Goal: Information Seeking & Learning: Check status

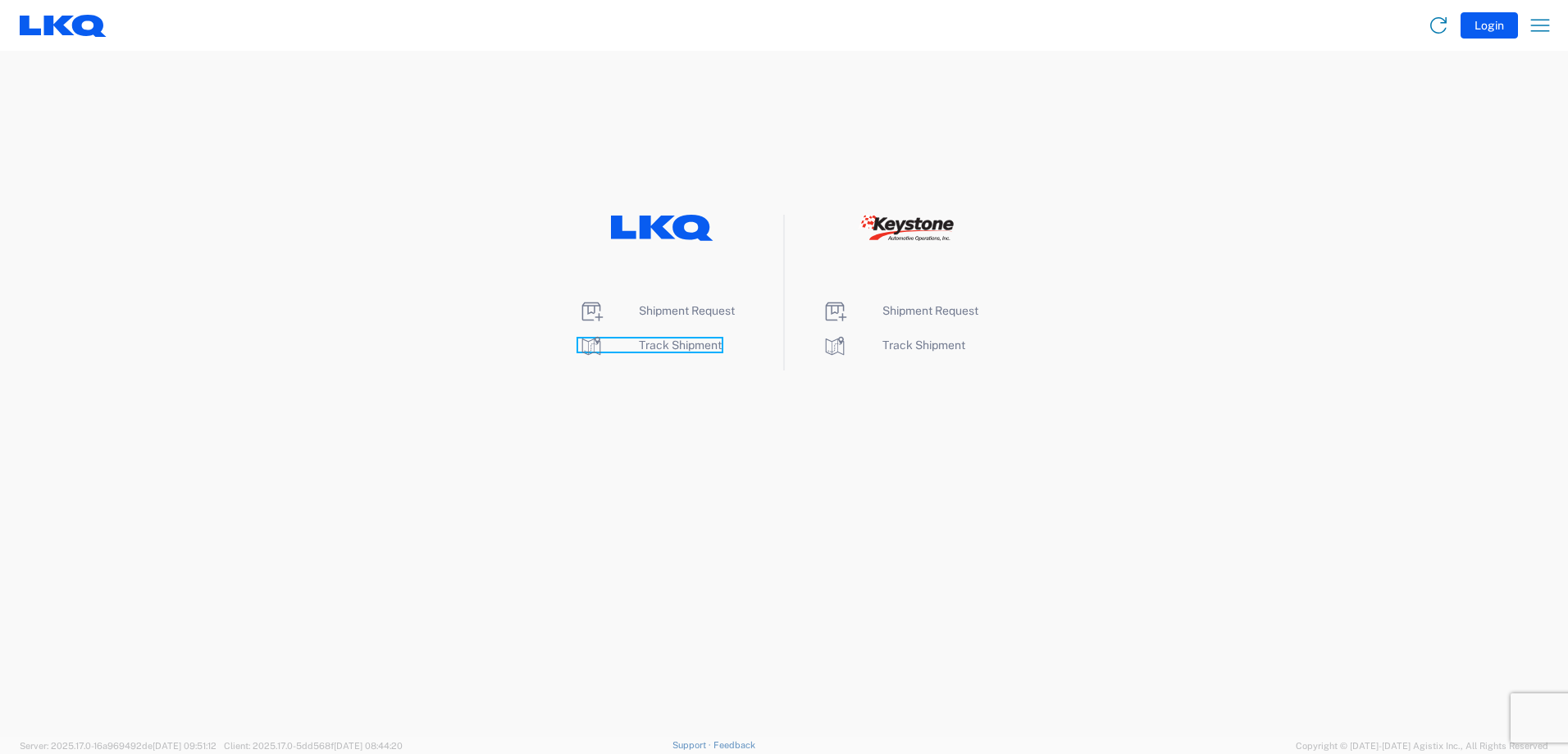
click at [689, 347] on span "Track Shipment" at bounding box center [680, 345] width 83 height 13
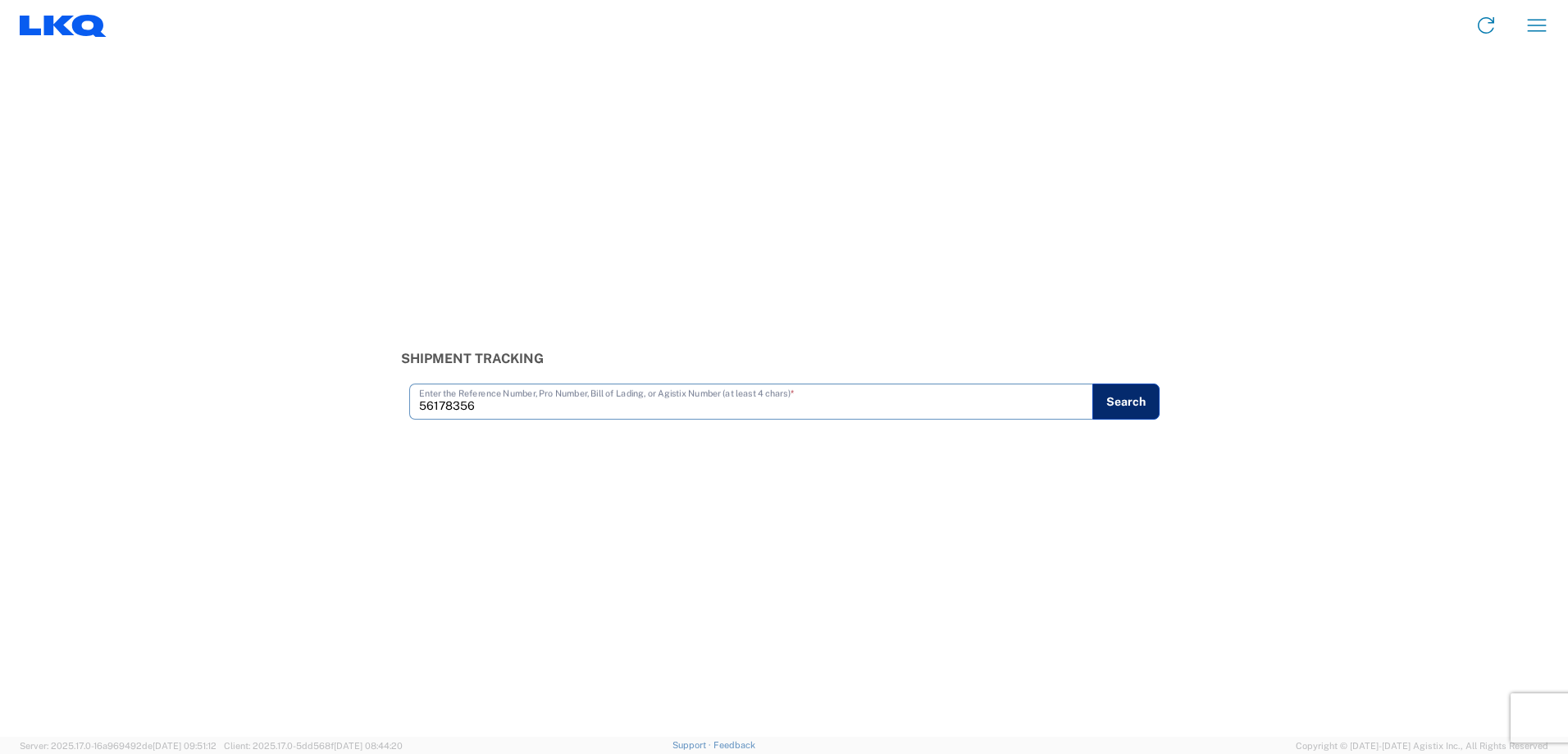
type input "56178356"
click at [1126, 398] on button "Search" at bounding box center [1125, 401] width 67 height 36
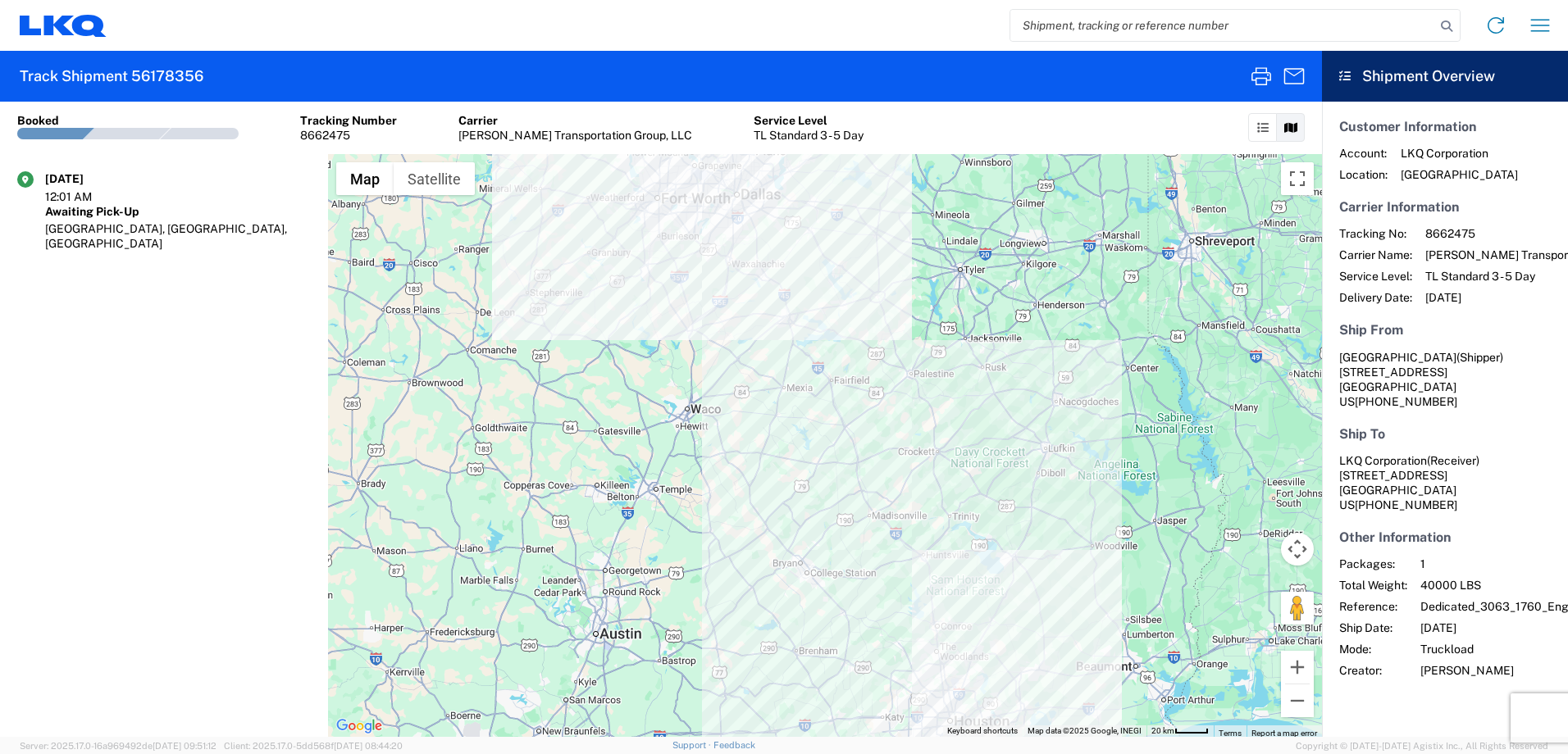
click at [1243, 59] on agx-form-header "Track Shipment 56178356" at bounding box center [661, 77] width 1322 height 51
click at [1261, 77] on icon "button" at bounding box center [1261, 77] width 26 height 26
